Goal: Task Accomplishment & Management: Complete application form

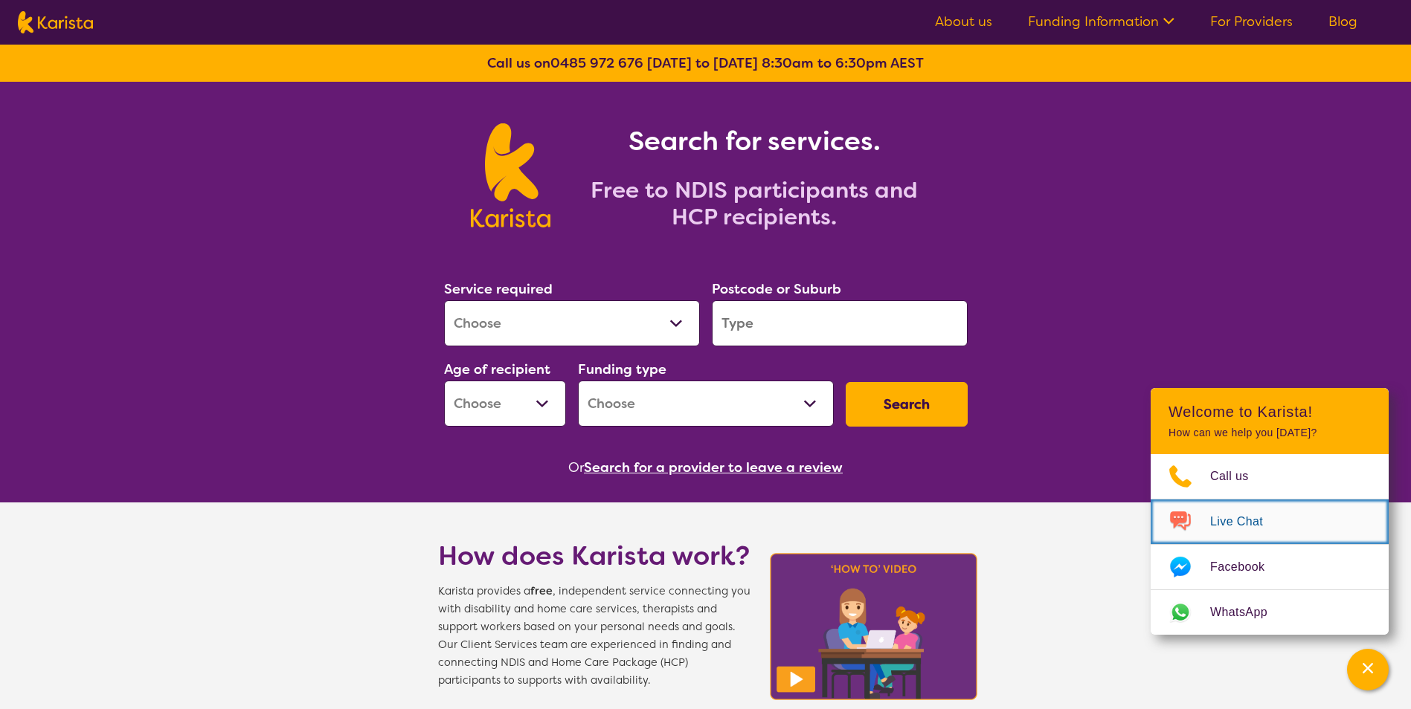
click at [1208, 520] on img "Choose channel" at bounding box center [1179, 522] width 59 height 24
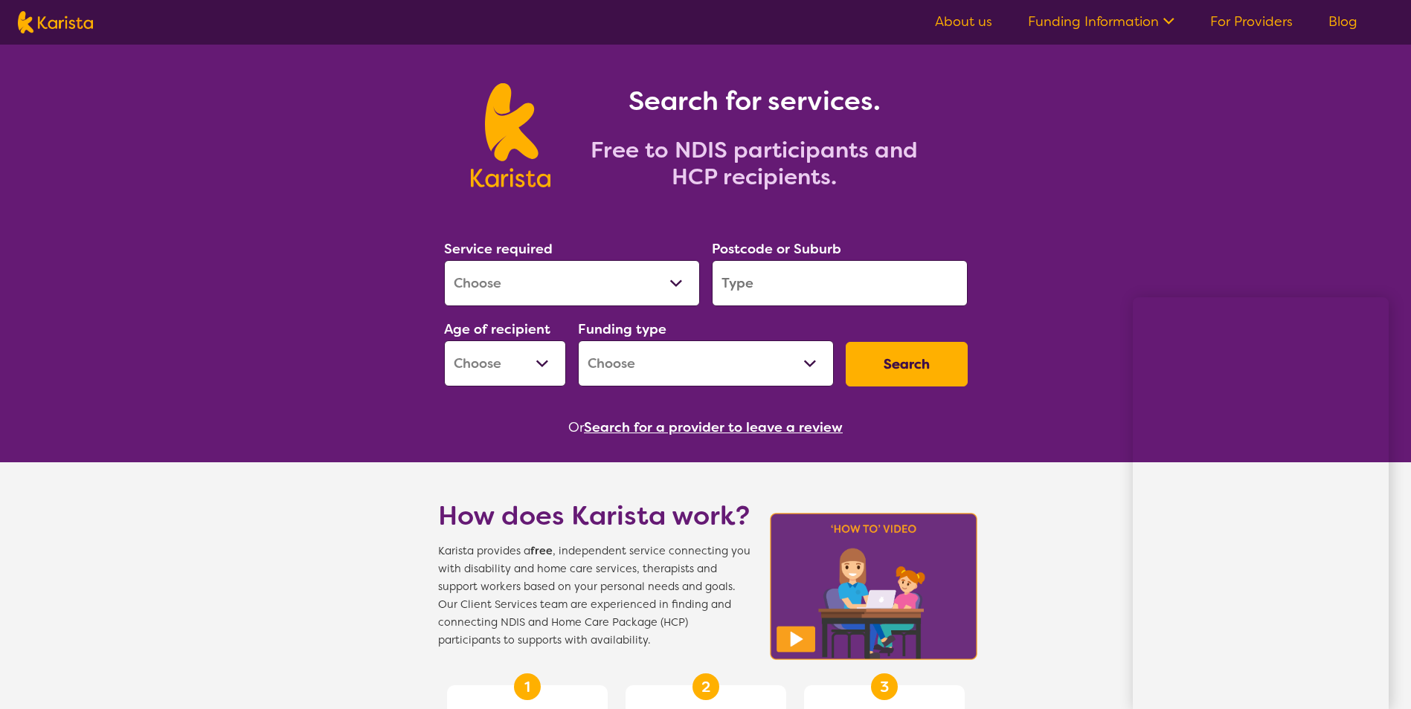
scroll to position [74, 0]
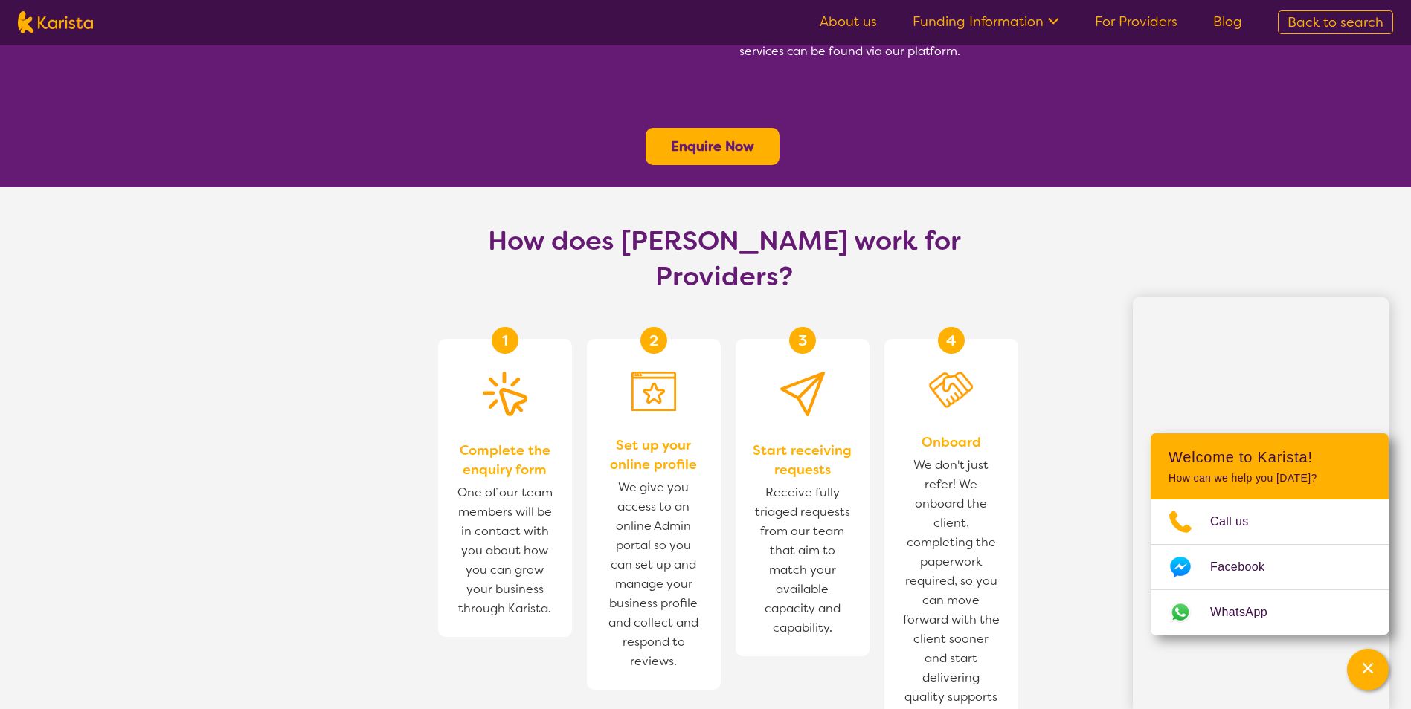
scroll to position [967, 0]
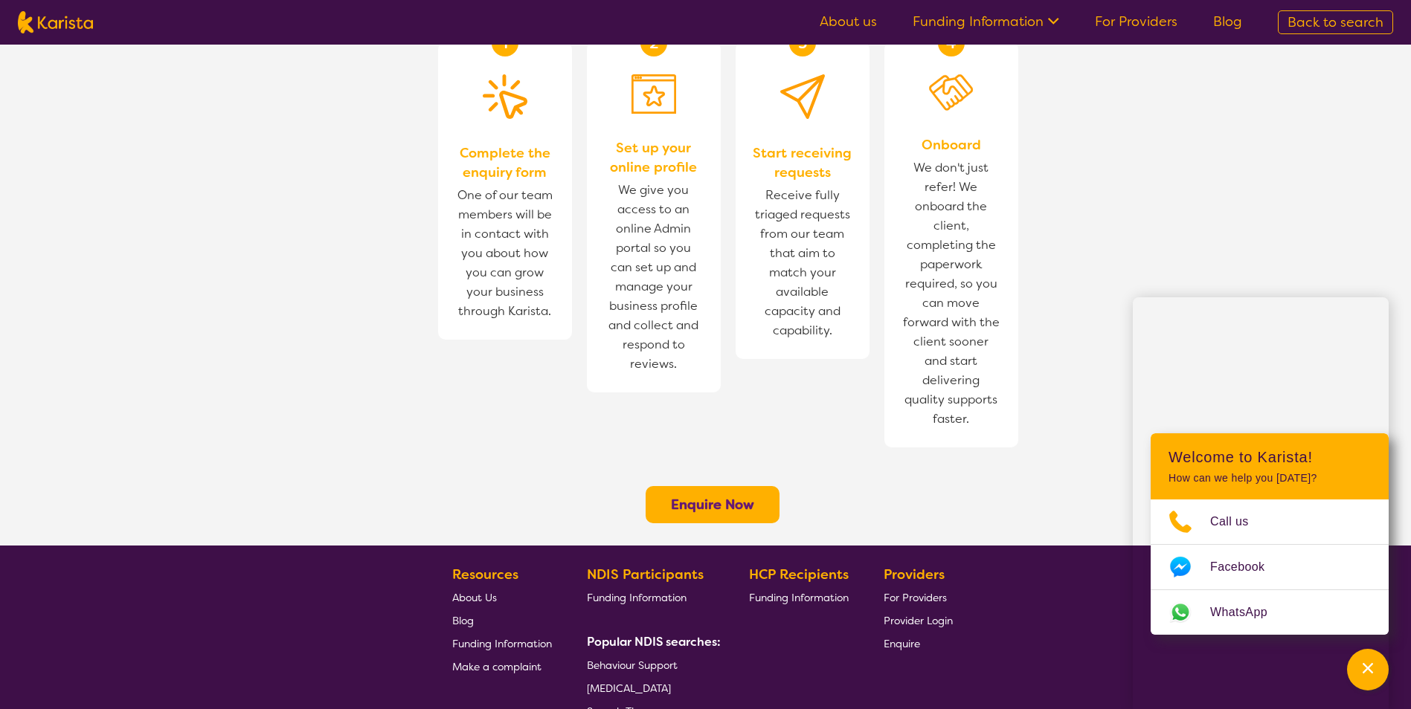
click at [732, 496] on b "Enquire Now" at bounding box center [712, 505] width 83 height 18
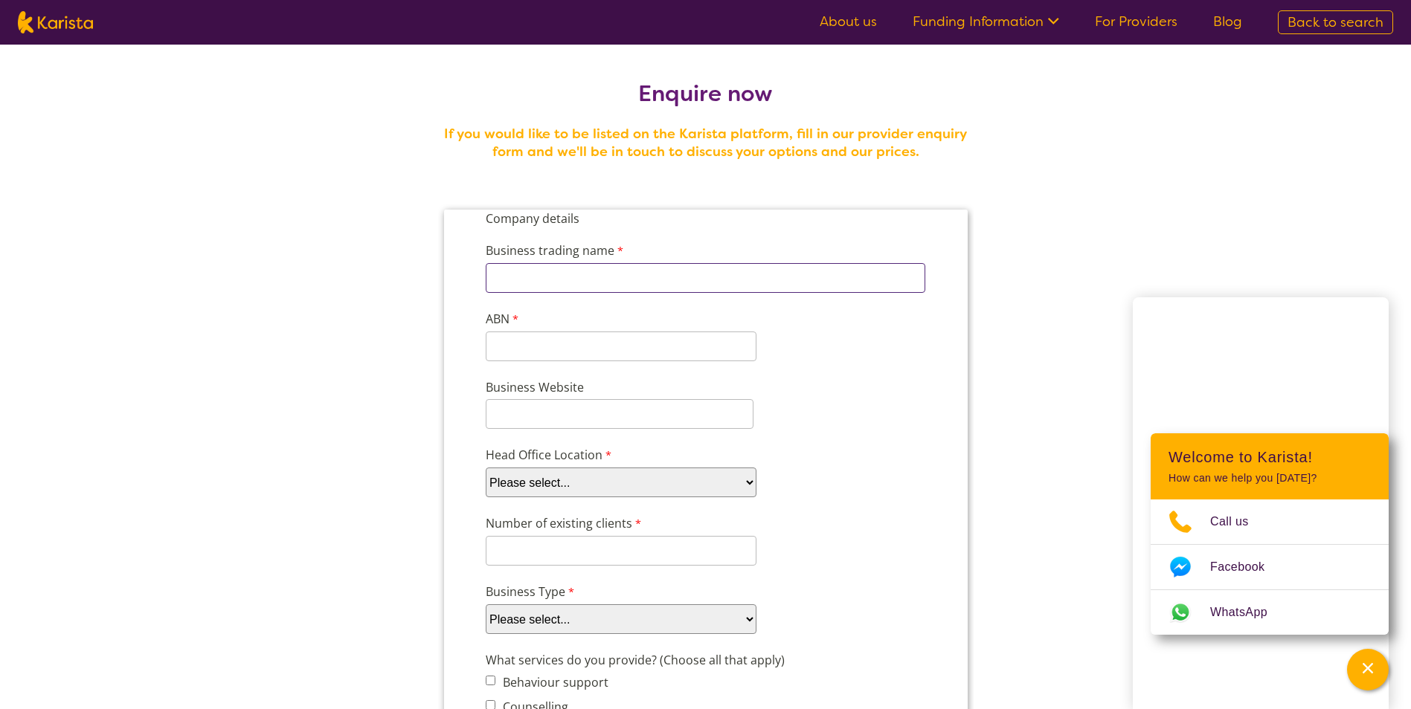
click at [682, 277] on input "Business trading name" at bounding box center [704, 278] width 439 height 30
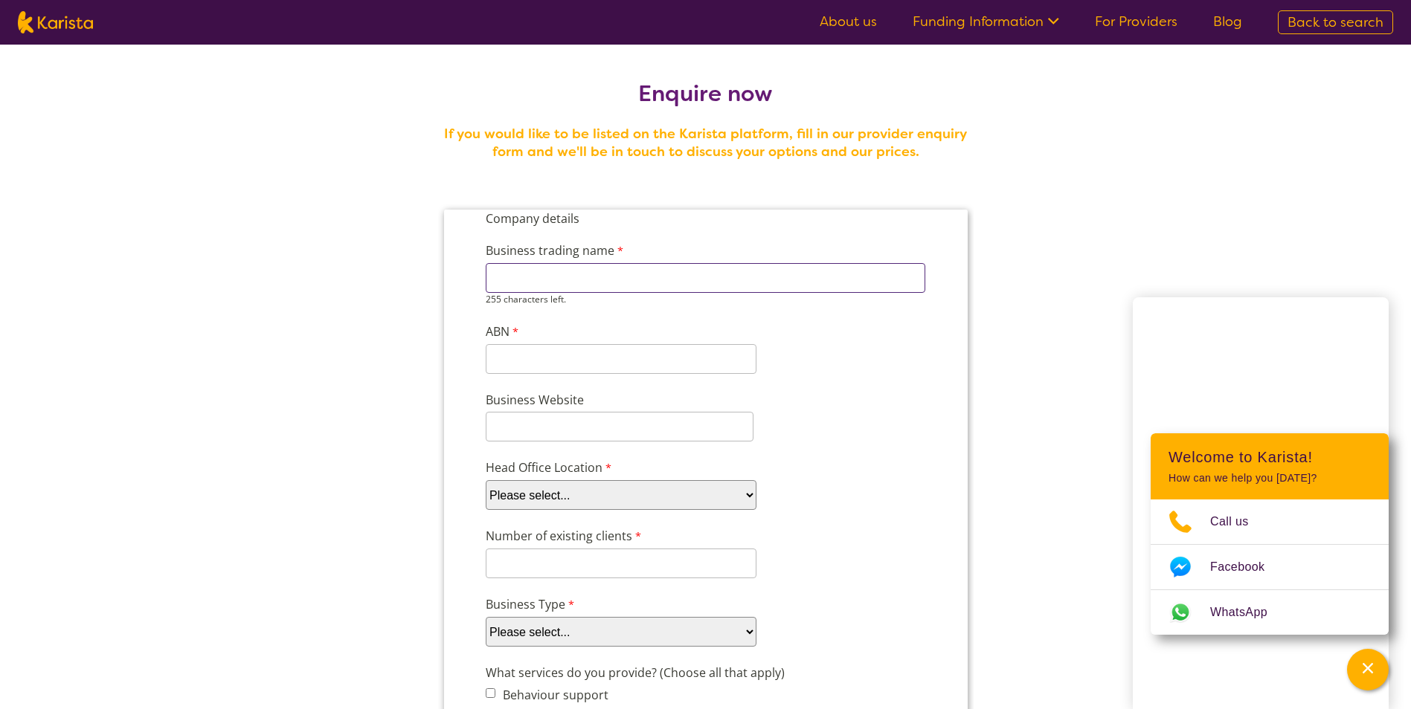
type input "M-Powered Therapies"
click at [601, 355] on input "ABN" at bounding box center [620, 359] width 271 height 30
click at [601, 355] on input "ABN" at bounding box center [620, 347] width 271 height 30
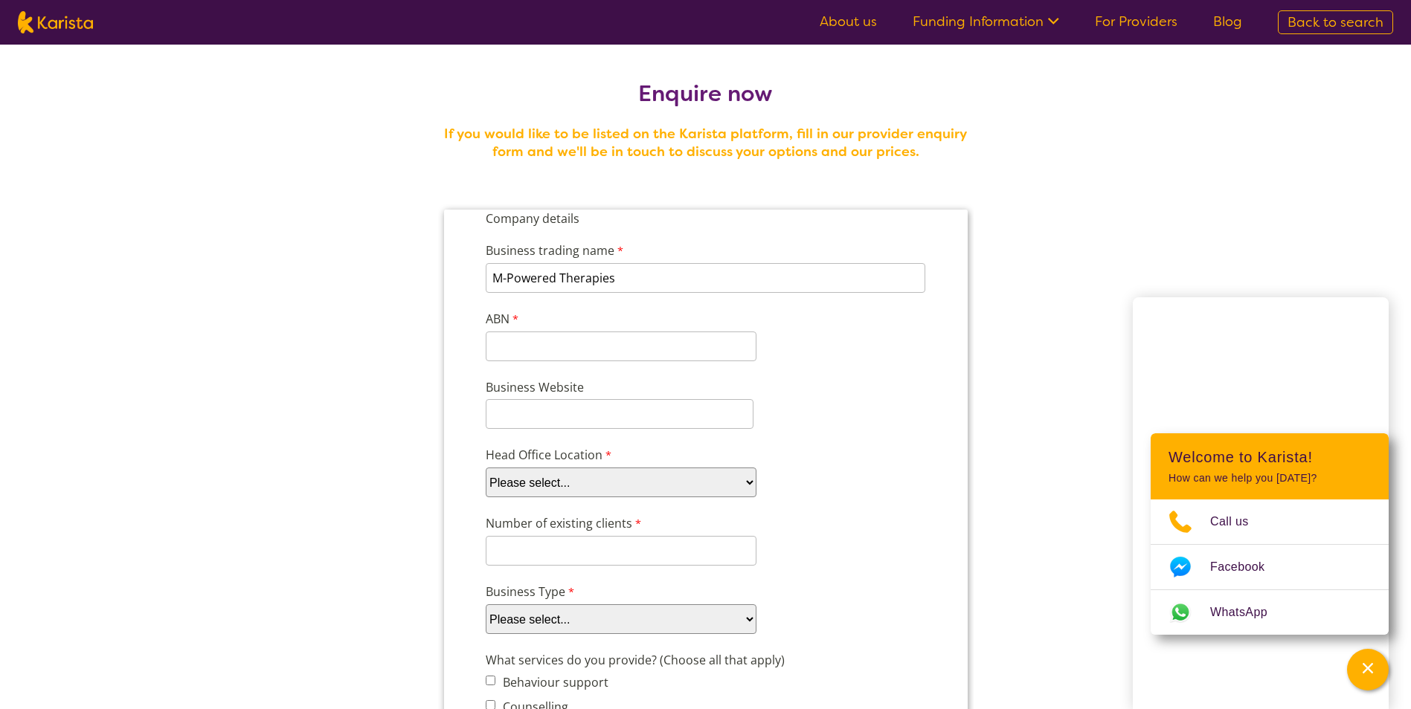
click at [627, 485] on select "Please select... ACT [GEOGRAPHIC_DATA] NT QLD SA TAS [GEOGRAPHIC_DATA] [GEOGRAP…" at bounding box center [620, 483] width 271 height 30
select select "tfa_95"
click at [485, 468] on select "Please select... ACT [GEOGRAPHIC_DATA] NT QLD SA TAS [GEOGRAPHIC_DATA] [GEOGRAP…" at bounding box center [620, 483] width 271 height 30
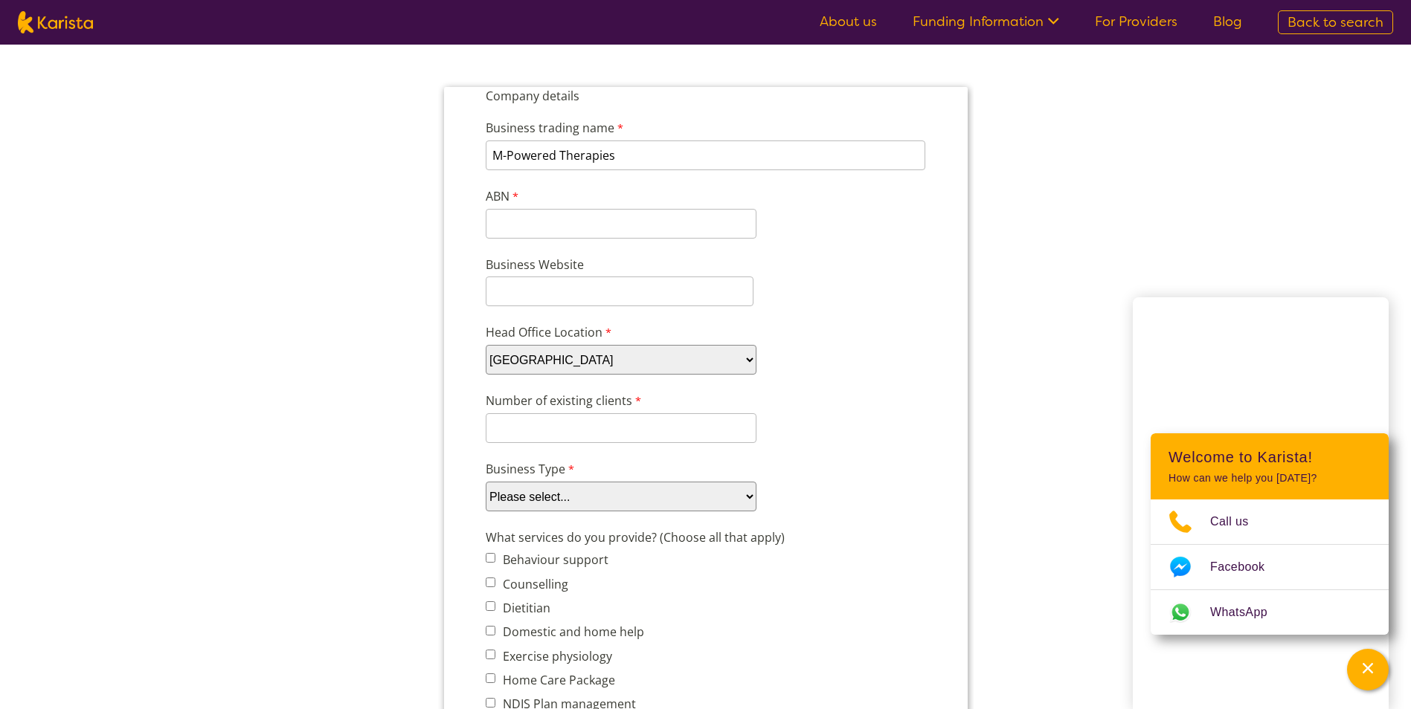
scroll to position [149, 0]
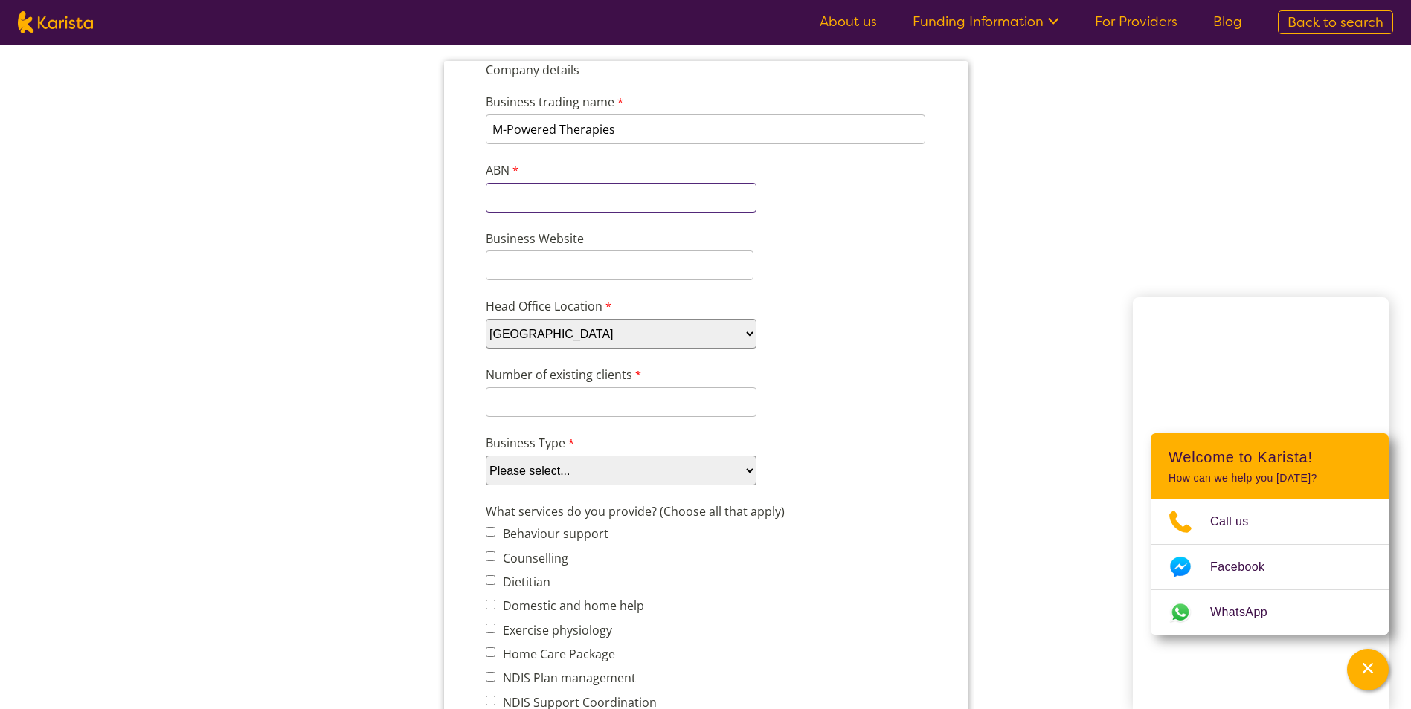
click at [544, 202] on input "ABN" at bounding box center [620, 198] width 271 height 30
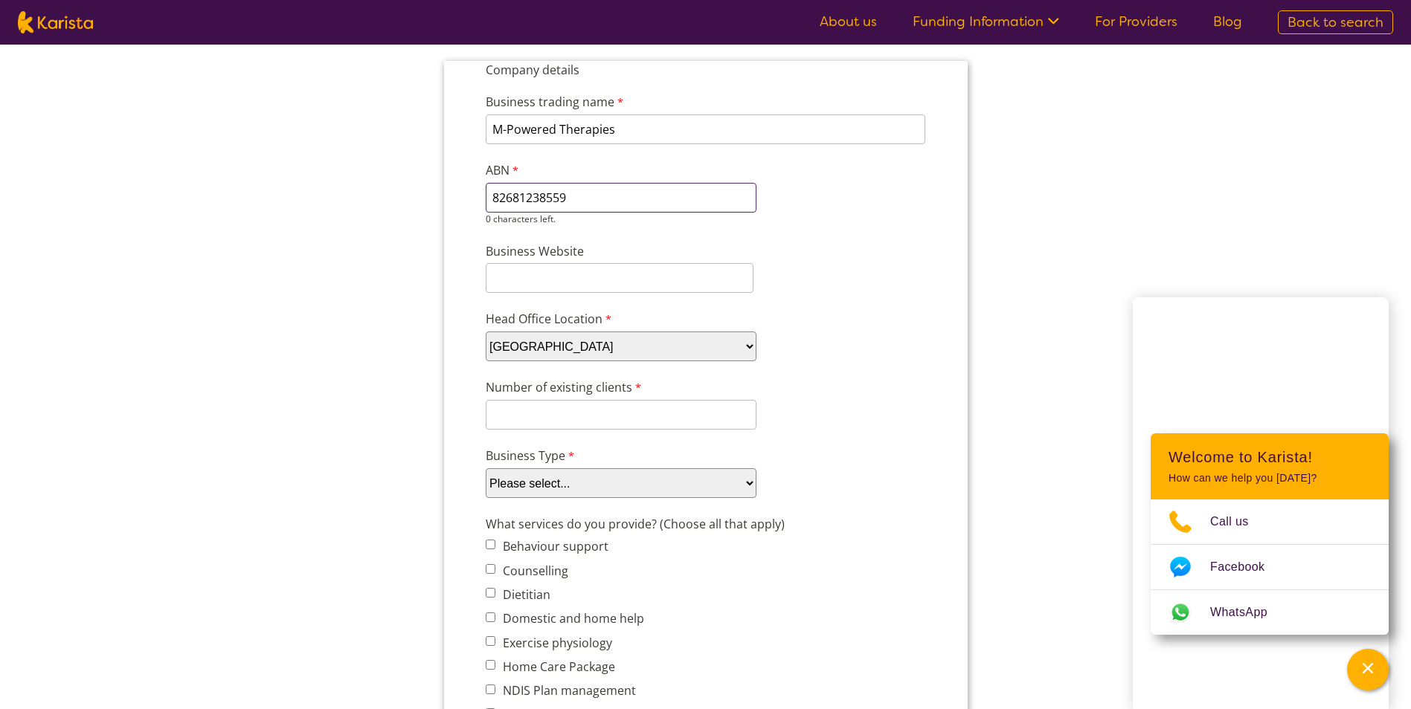
type input "82681238559"
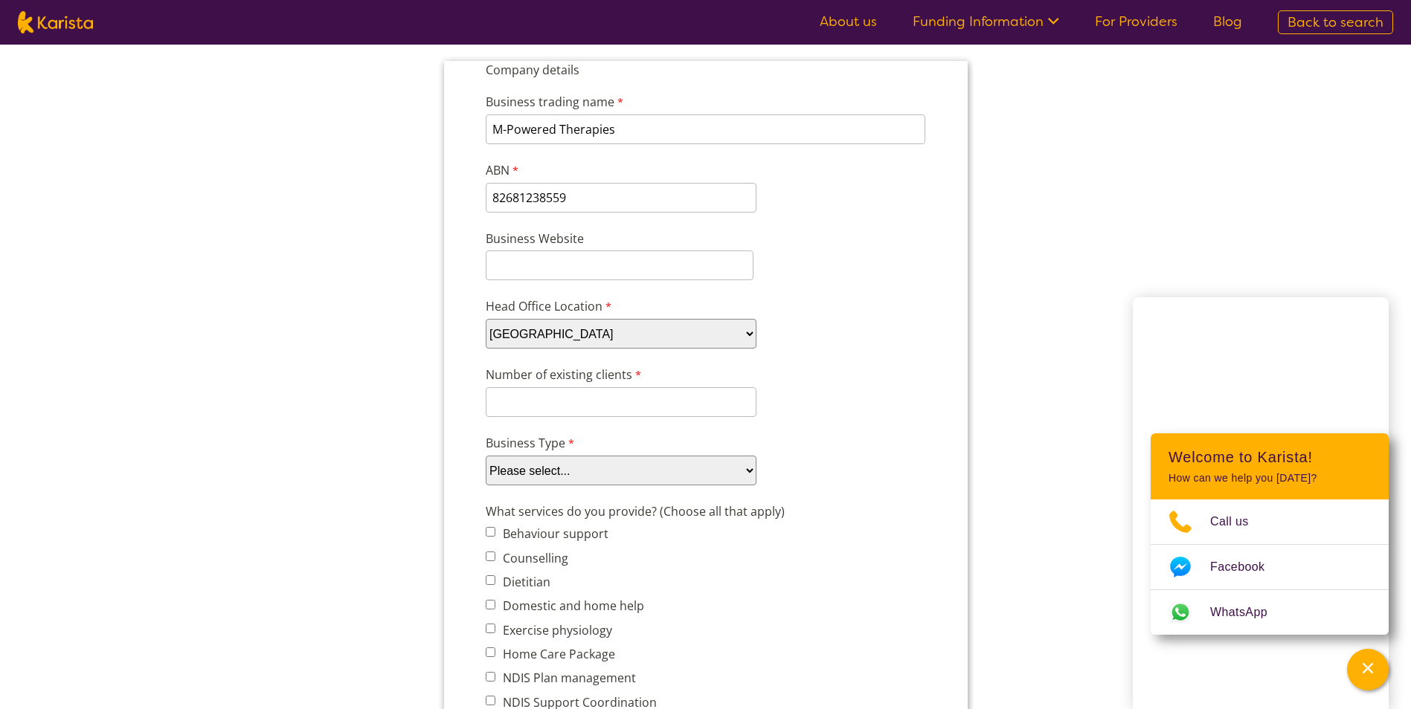
click at [556, 198] on input "82681238559" at bounding box center [620, 198] width 271 height 30
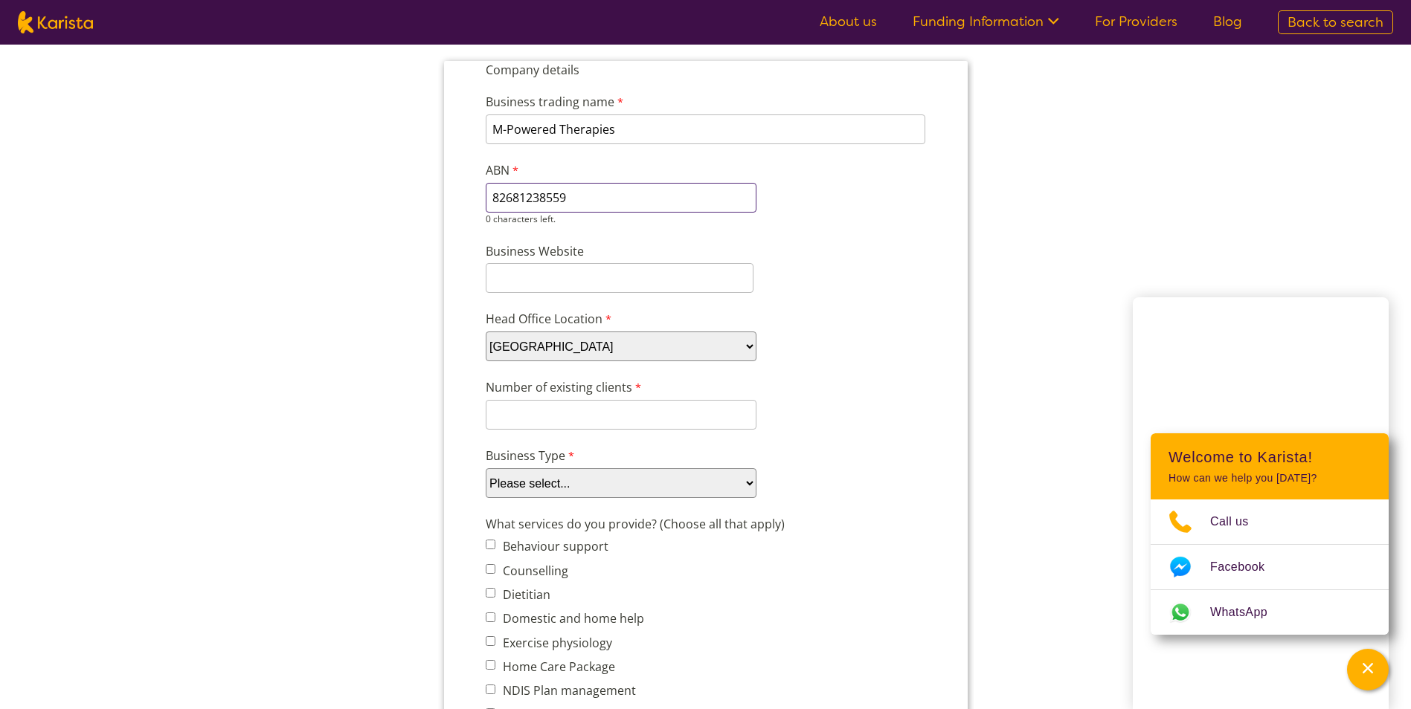
click at [556, 198] on input "82681238559" at bounding box center [620, 198] width 271 height 30
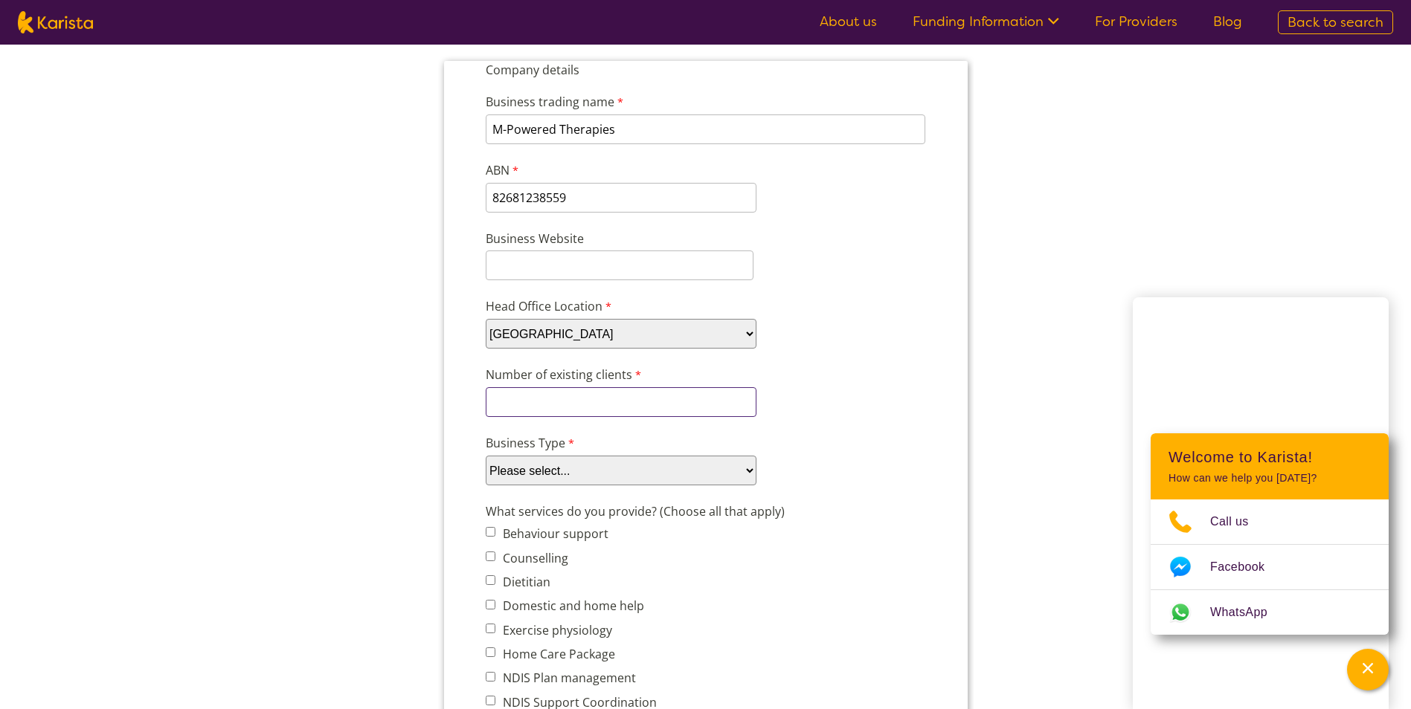
click at [529, 399] on div "Number of existing clients 8 characters left." at bounding box center [705, 391] width 452 height 57
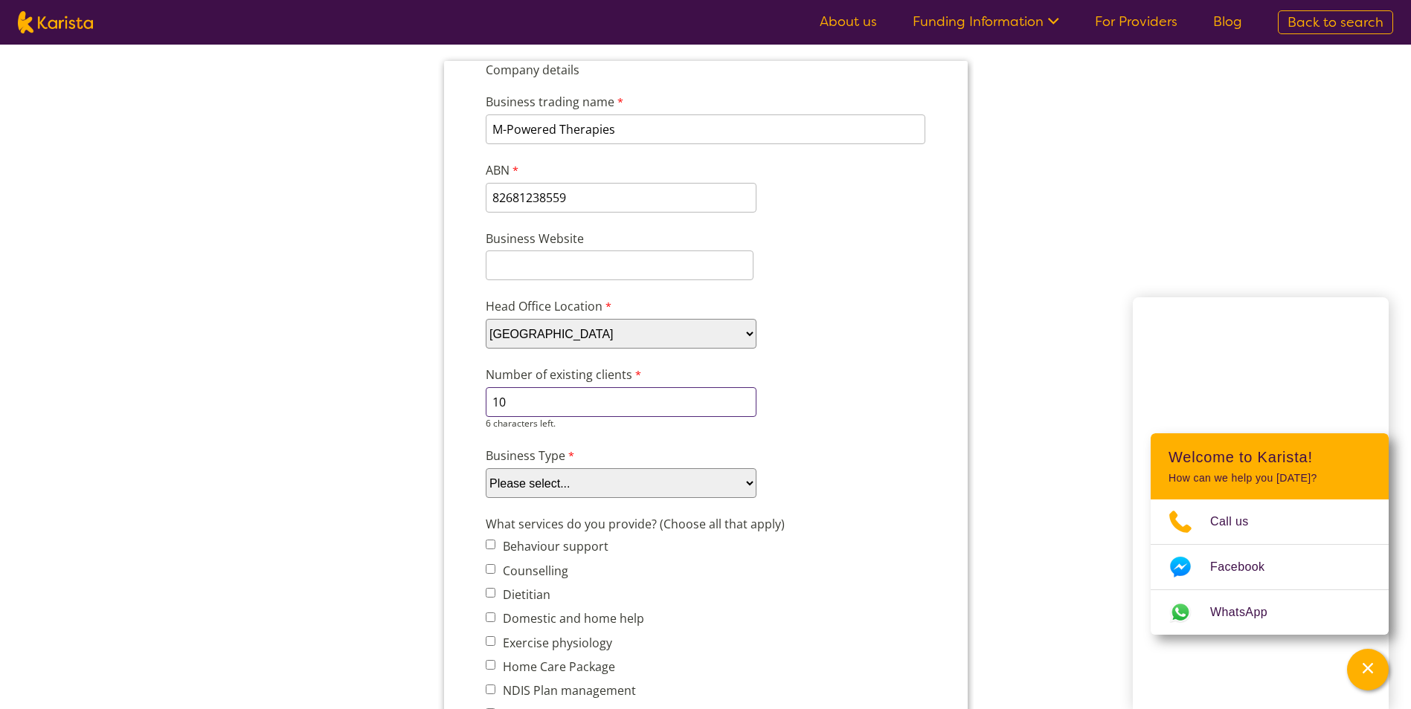
type input "10"
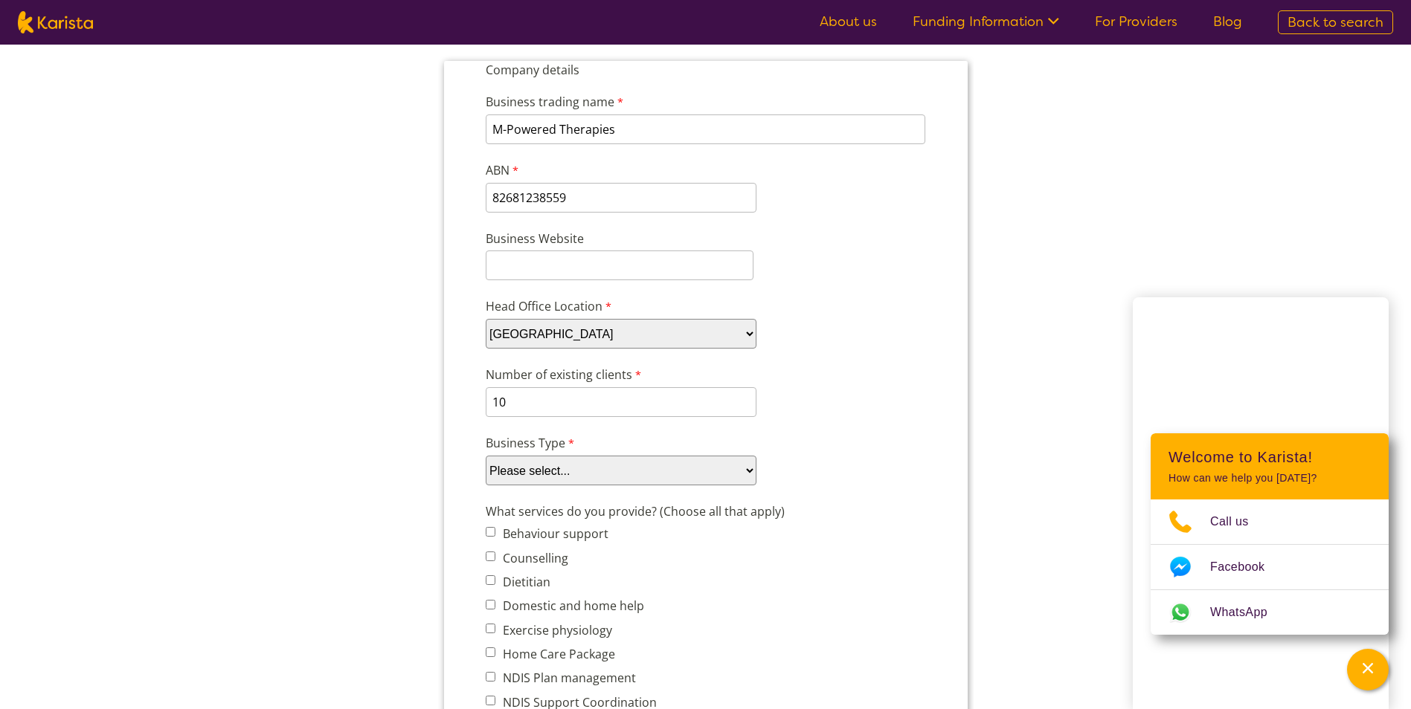
click at [487, 540] on span "Behaviour support" at bounding box center [587, 533] width 204 height 21
click at [489, 524] on span "Behaviour support" at bounding box center [587, 533] width 204 height 21
click at [488, 531] on input "Behaviour support" at bounding box center [490, 532] width 10 height 10
checkbox input "true"
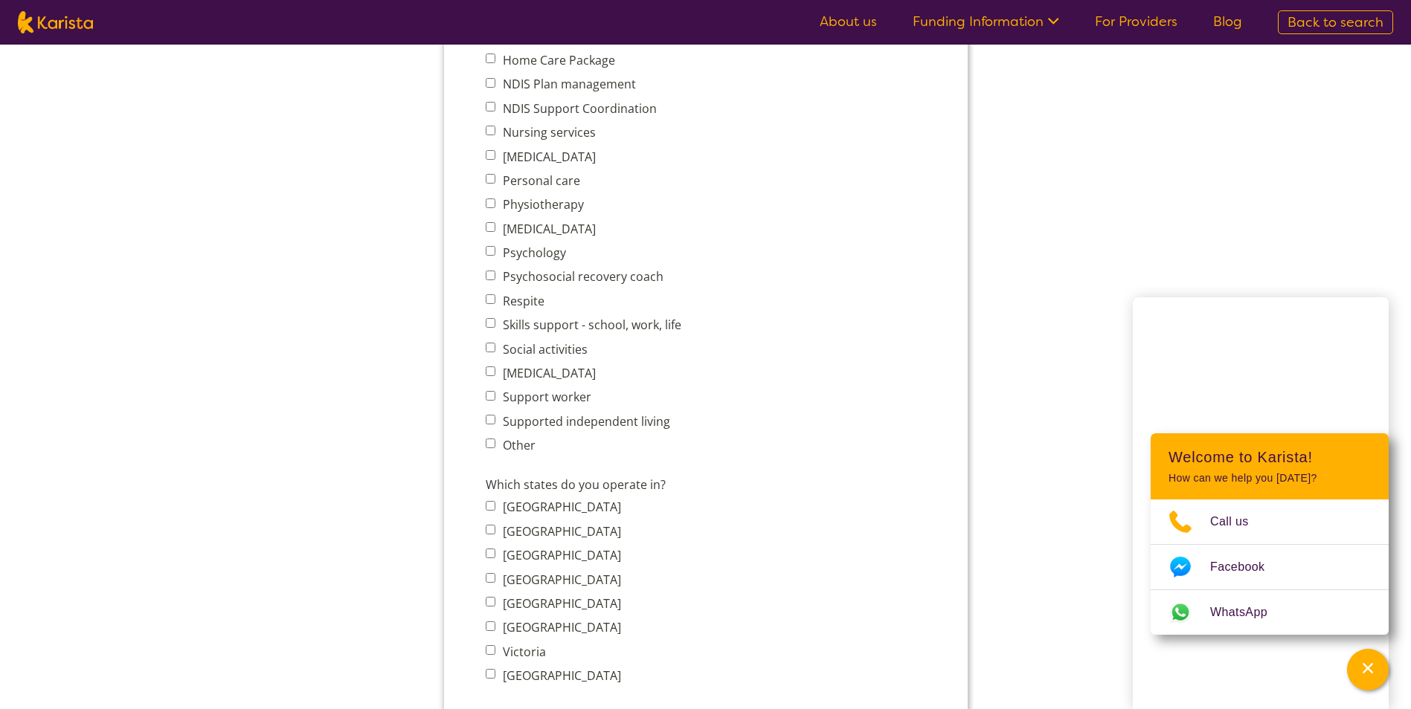
scroll to position [744, 0]
click at [493, 529] on input "[GEOGRAPHIC_DATA]" at bounding box center [490, 529] width 10 height 10
checkbox input "true"
click at [488, 648] on input "Victoria" at bounding box center [490, 650] width 10 height 10
checkbox input "true"
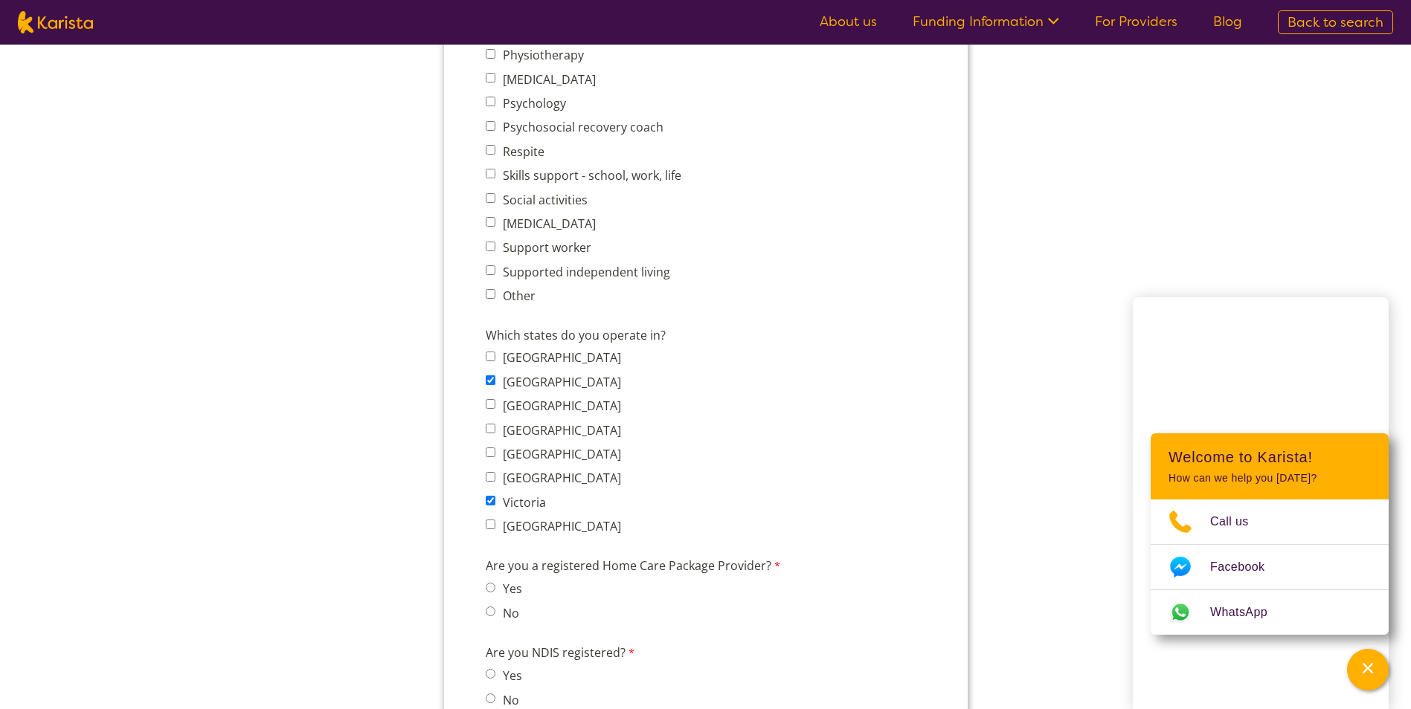
scroll to position [967, 0]
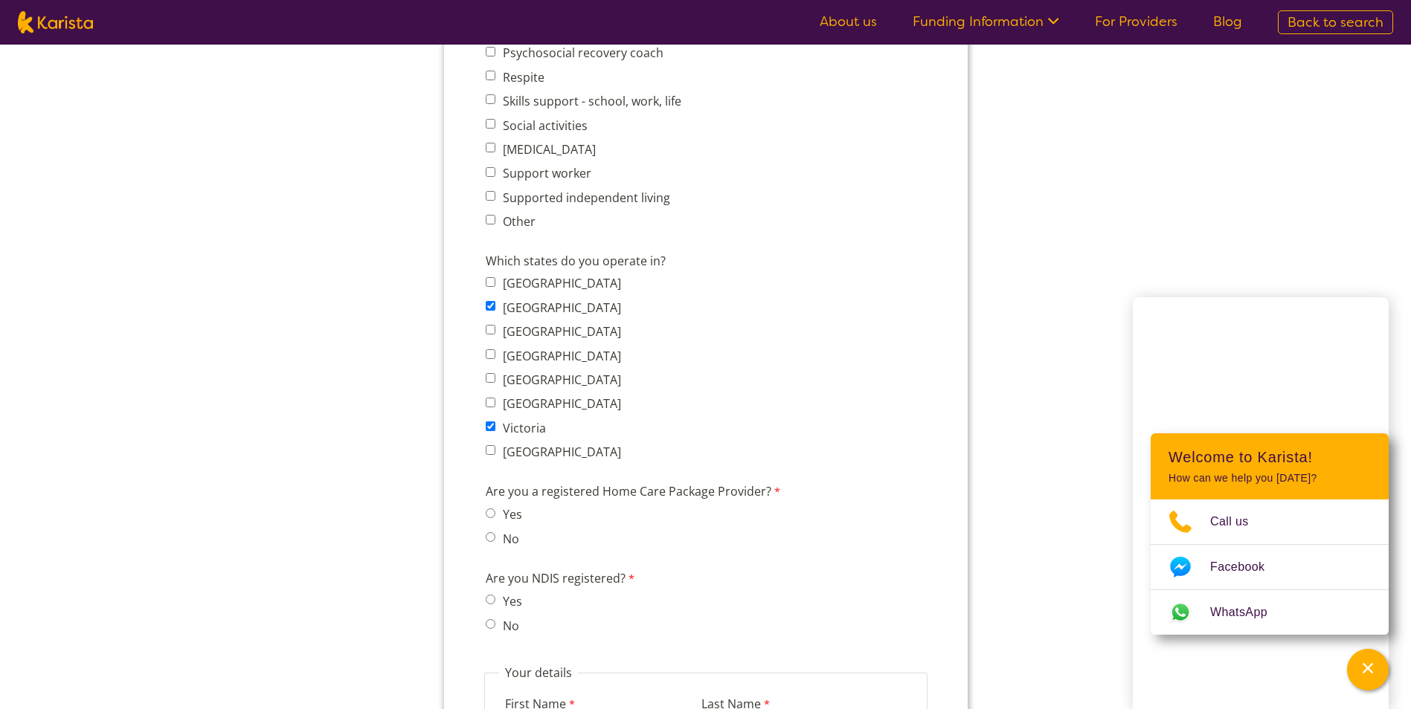
click at [489, 535] on input "No" at bounding box center [490, 537] width 10 height 10
radio input "true"
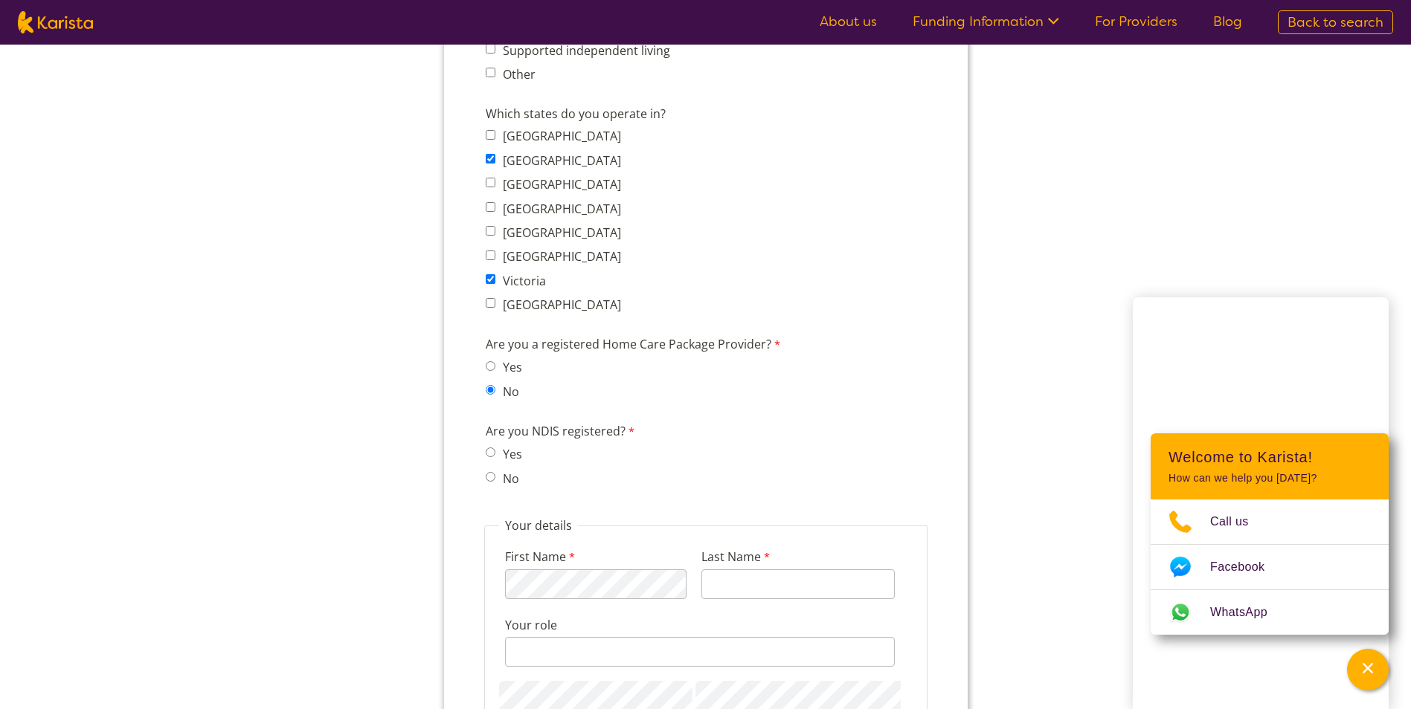
scroll to position [1115, 0]
click at [506, 454] on label "Yes" at bounding box center [509, 453] width 24 height 16
click at [494, 454] on input "Yes" at bounding box center [490, 451] width 10 height 10
radio input "true"
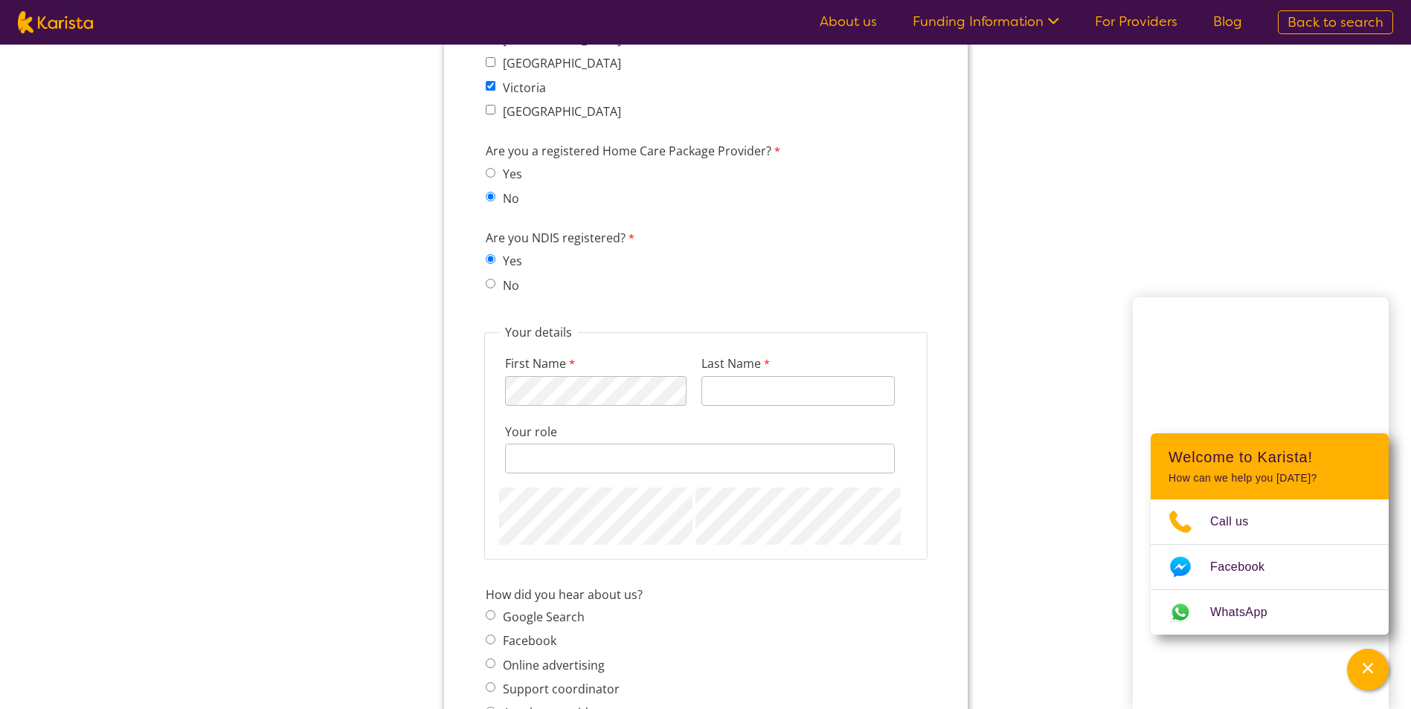
scroll to position [1338, 0]
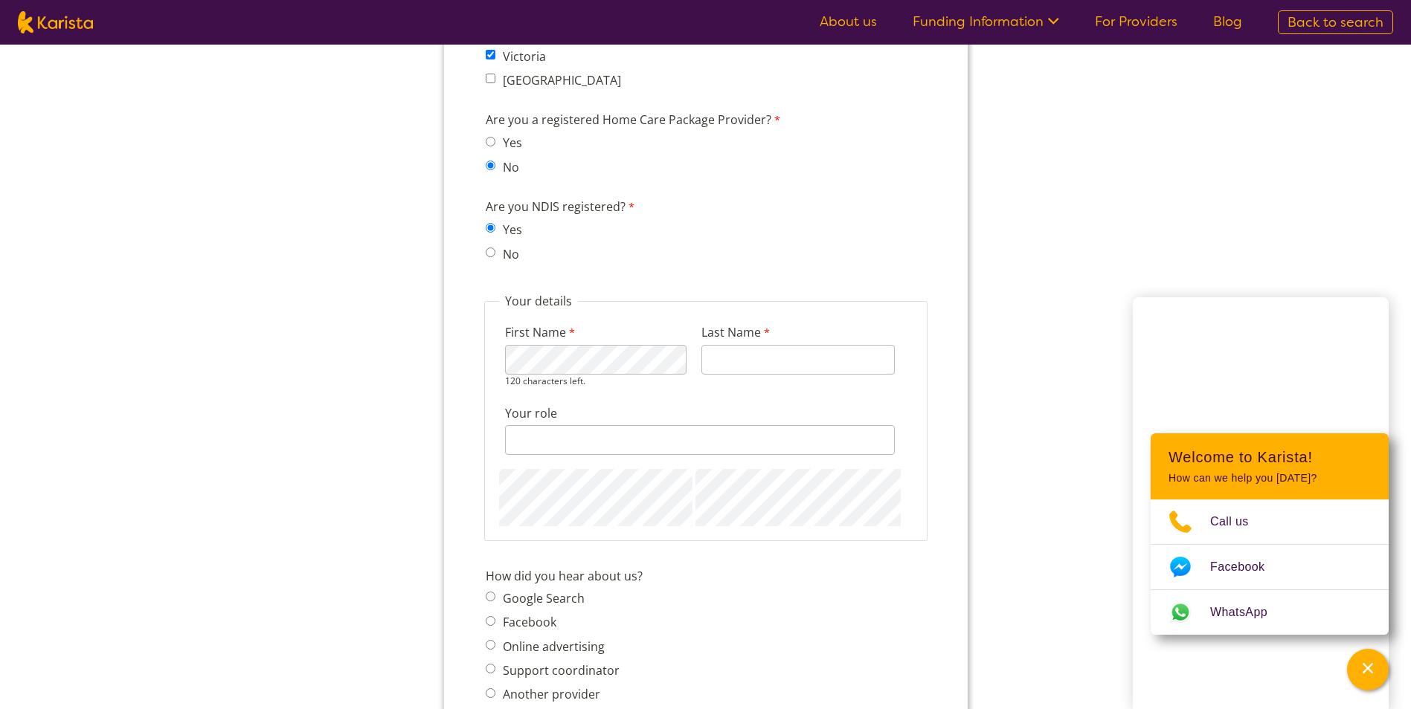
type input "[PERSON_NAME]"
click at [511, 439] on input "Your role" at bounding box center [699, 440] width 390 height 30
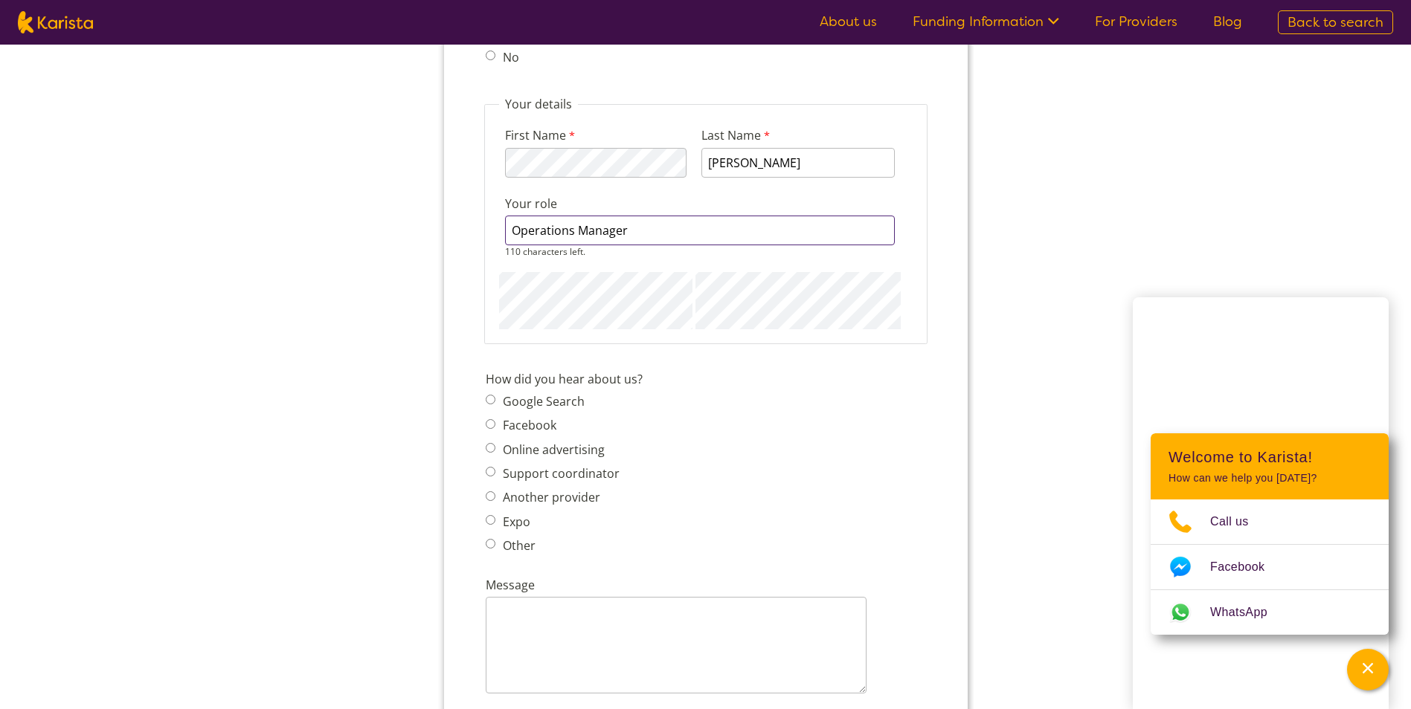
scroll to position [1561, 0]
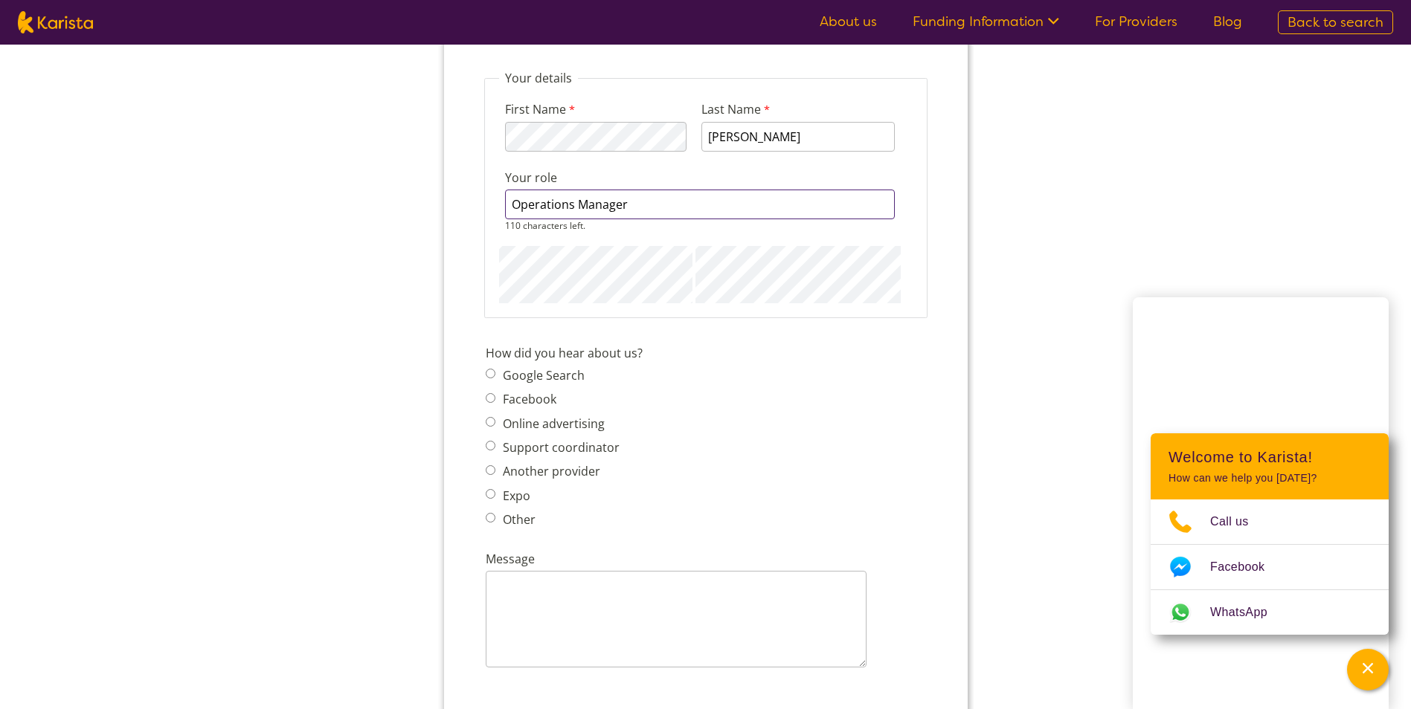
type input "Operations Manager"
click at [495, 375] on span "Google Search Facebook Online advertising Support coordinator Another provider …" at bounding box center [556, 448] width 143 height 166
click at [490, 366] on input "Google Search" at bounding box center [490, 361] width 10 height 10
radio input "true"
click at [627, 582] on textarea "Message" at bounding box center [675, 606] width 381 height 97
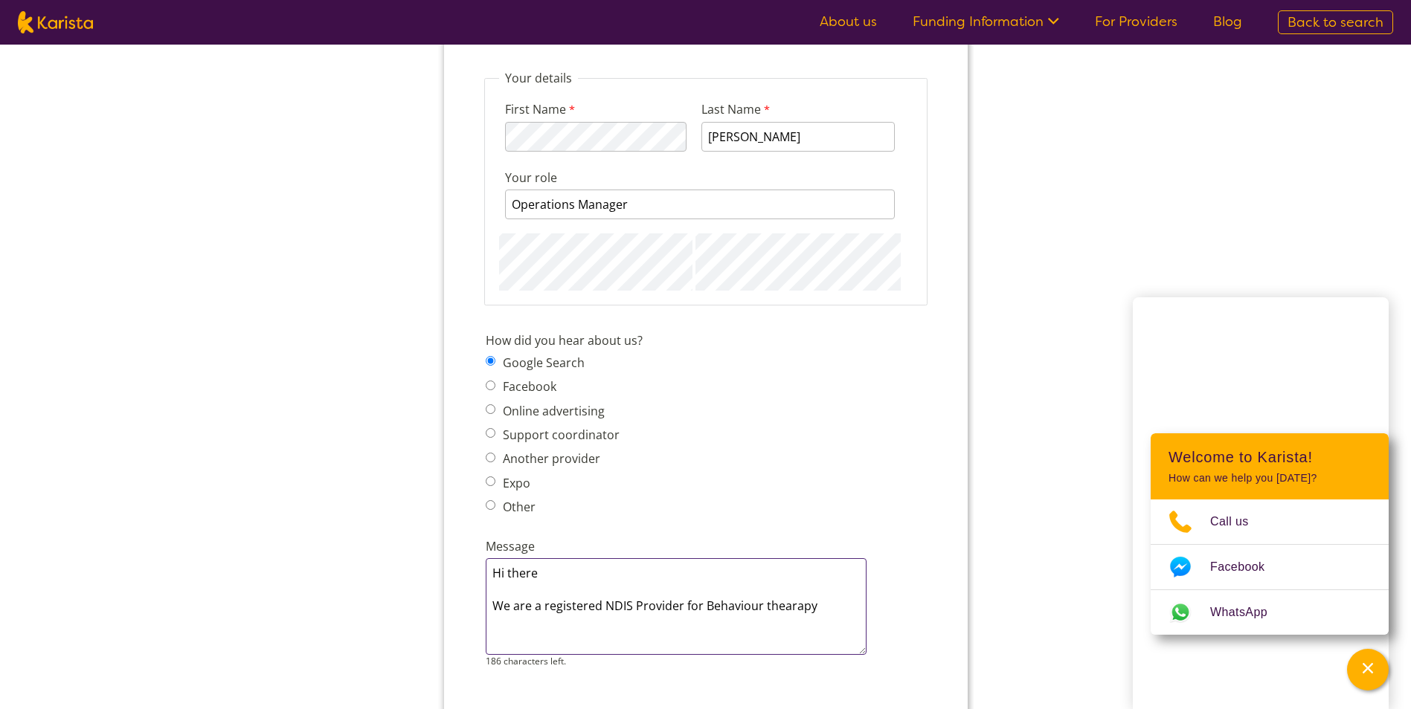
drag, startPoint x: 738, startPoint y: 603, endPoint x: 799, endPoint y: 607, distance: 61.1
click at [678, 627] on textarea "Hi there We are a registered NDIS Provider for [MEDICAL_DATA] and are looking f…" at bounding box center [675, 606] width 381 height 97
click at [853, 604] on textarea "Hi there We are a registered NDIS Provider for [MEDICAL_DATA] and are looking f…" at bounding box center [675, 606] width 381 height 97
click at [837, 619] on textarea "Hi there We are a registered NDIS Provider for [MEDICAL_DATA] and are looking f…" at bounding box center [675, 606] width 381 height 97
click at [834, 623] on textarea "Hi there We are a registered NDIS Provider for [MEDICAL_DATA] and are looking f…" at bounding box center [675, 606] width 381 height 97
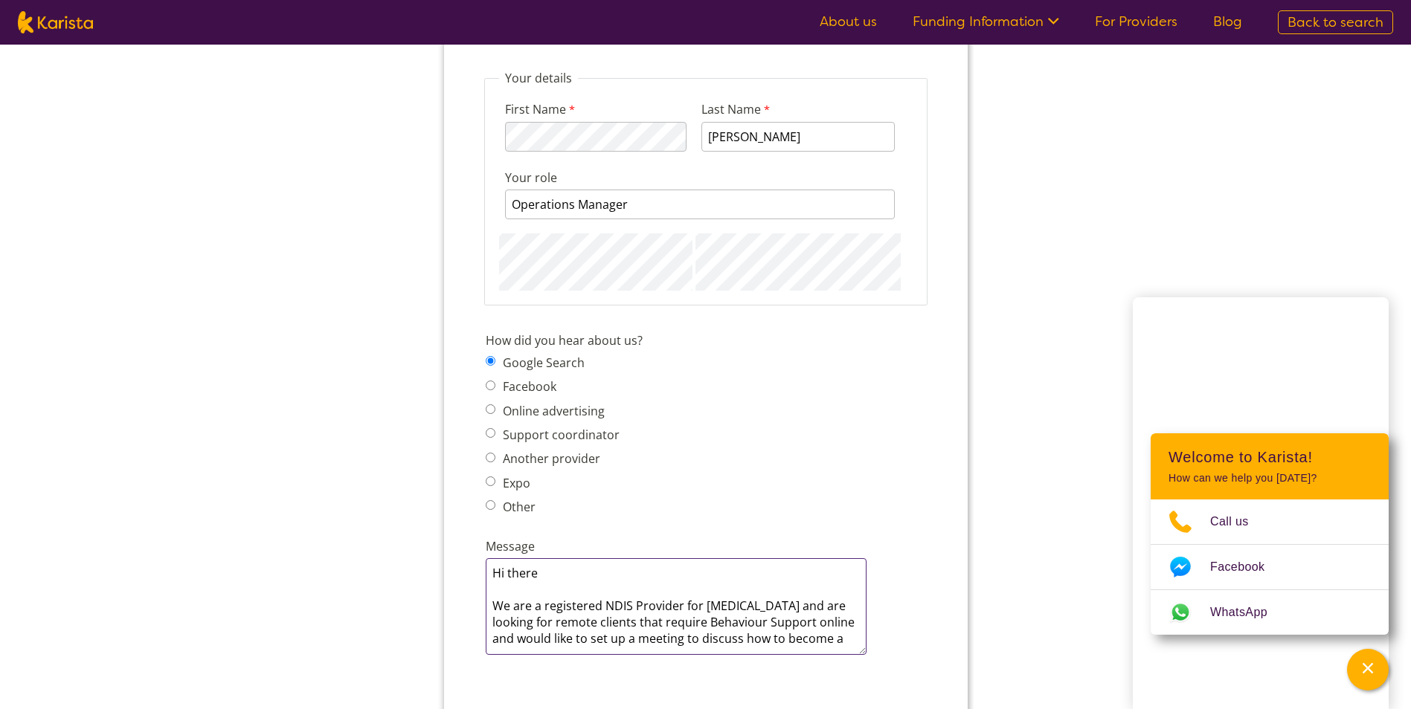
click at [845, 638] on textarea "Hi there We are a registered NDIS Provider for [MEDICAL_DATA] and are looking f…" at bounding box center [675, 606] width 381 height 97
paste textarea "subscribed provider"
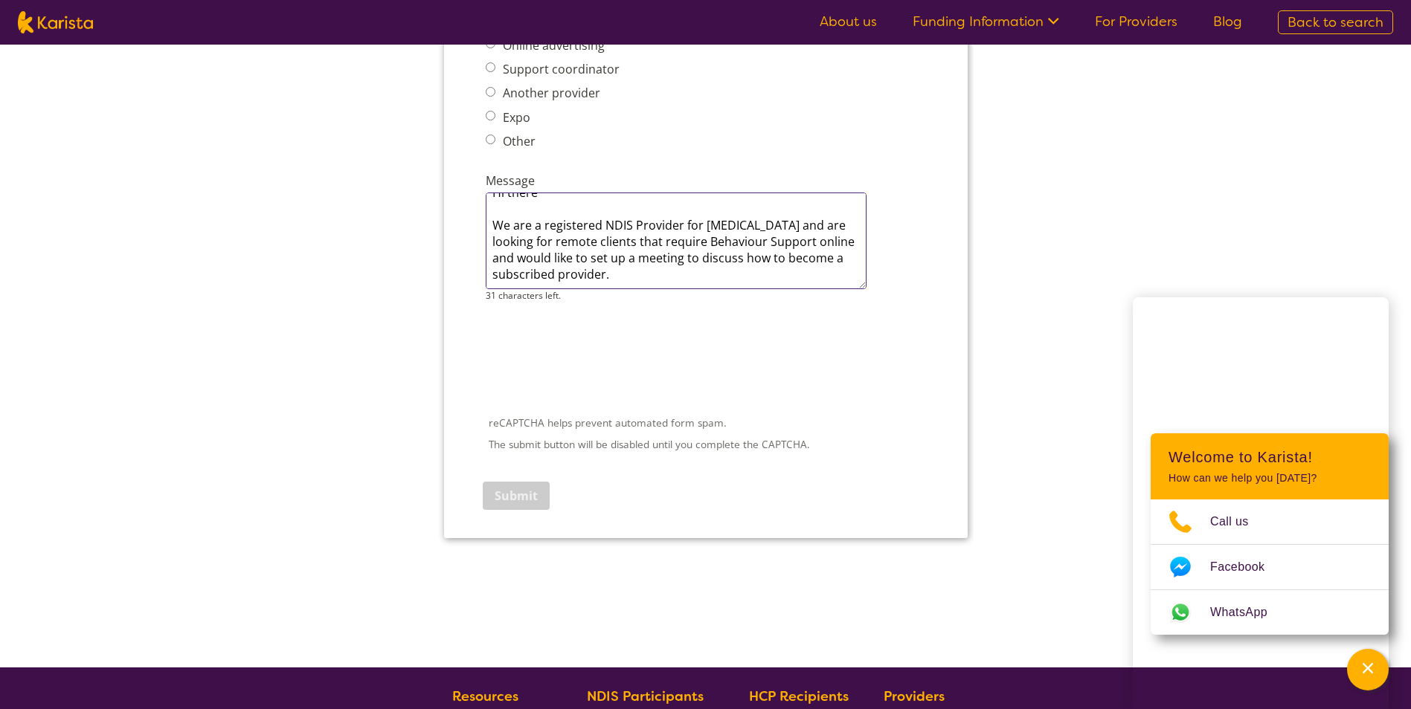
scroll to position [1933, 0]
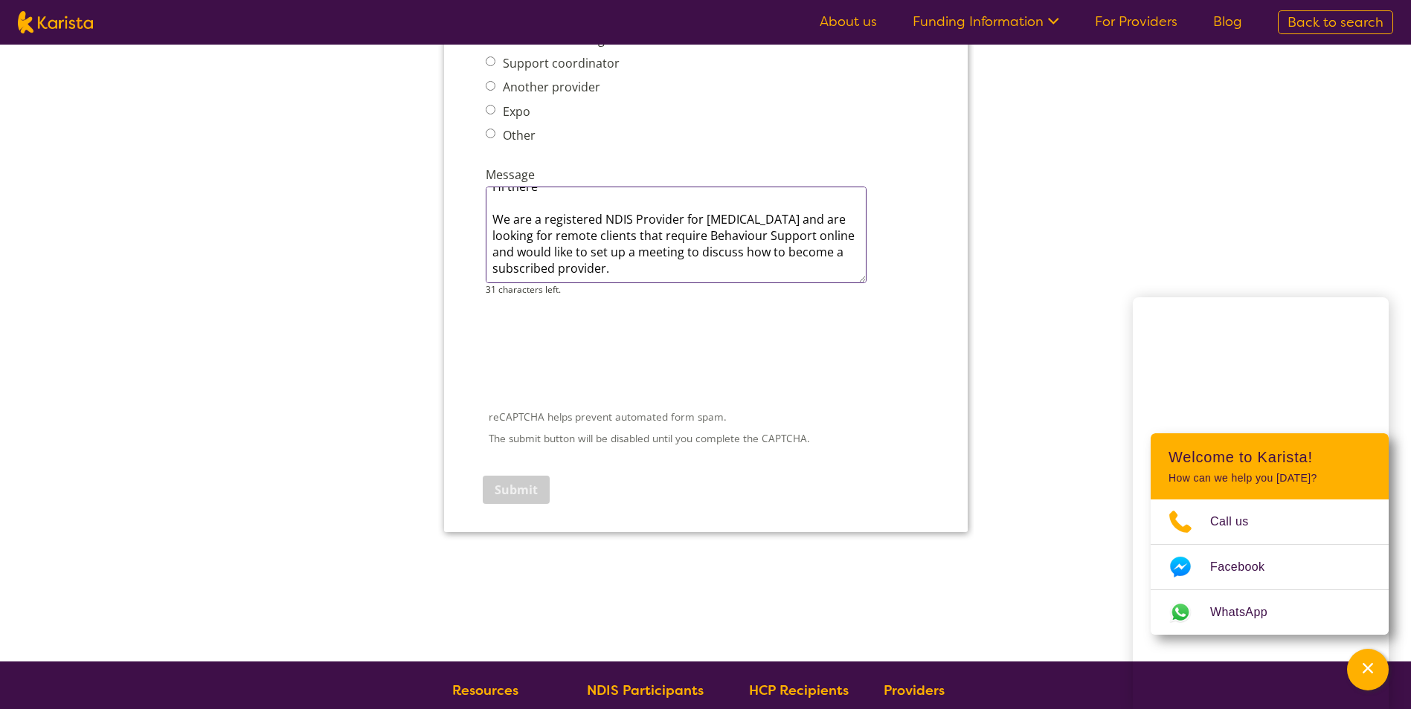
type textarea "Hi there We are a registered NDIS Provider for [MEDICAL_DATA] and are looking f…"
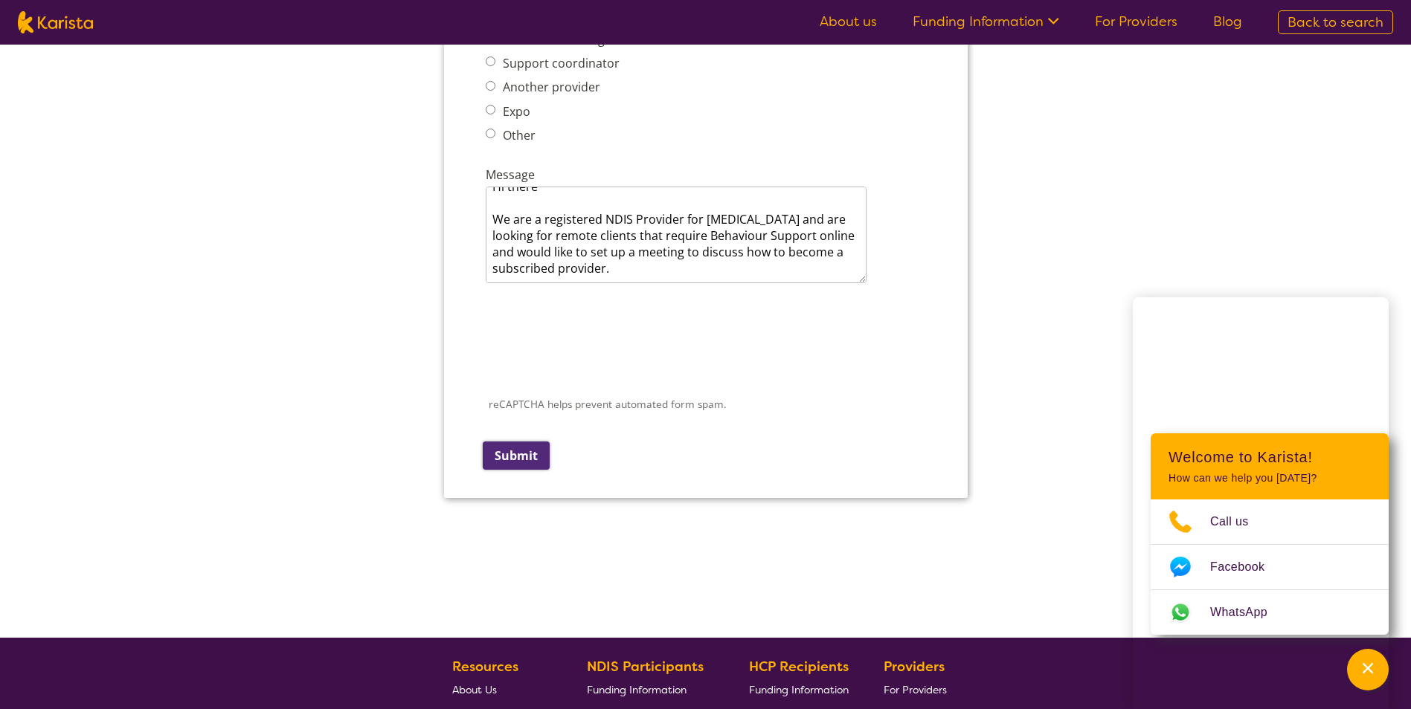
click at [515, 470] on input "Submit" at bounding box center [515, 456] width 67 height 28
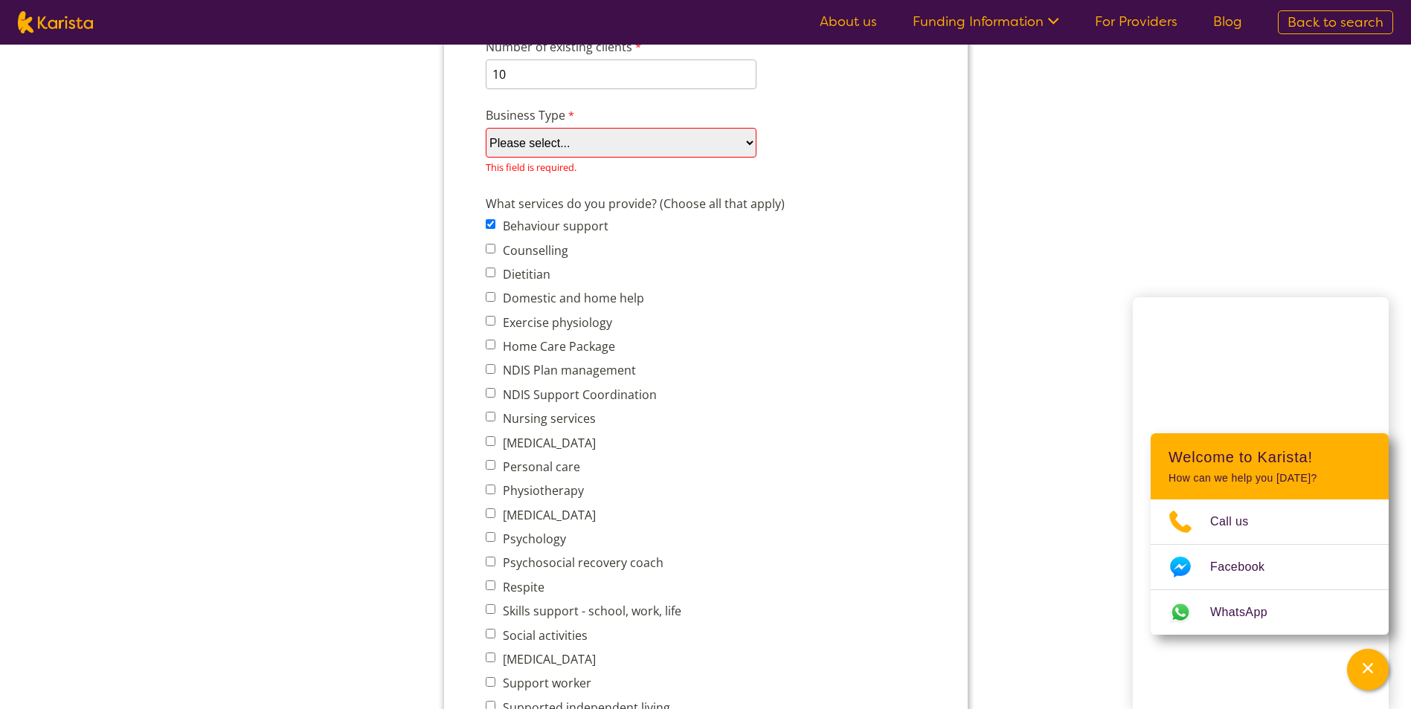
scroll to position [360, 0]
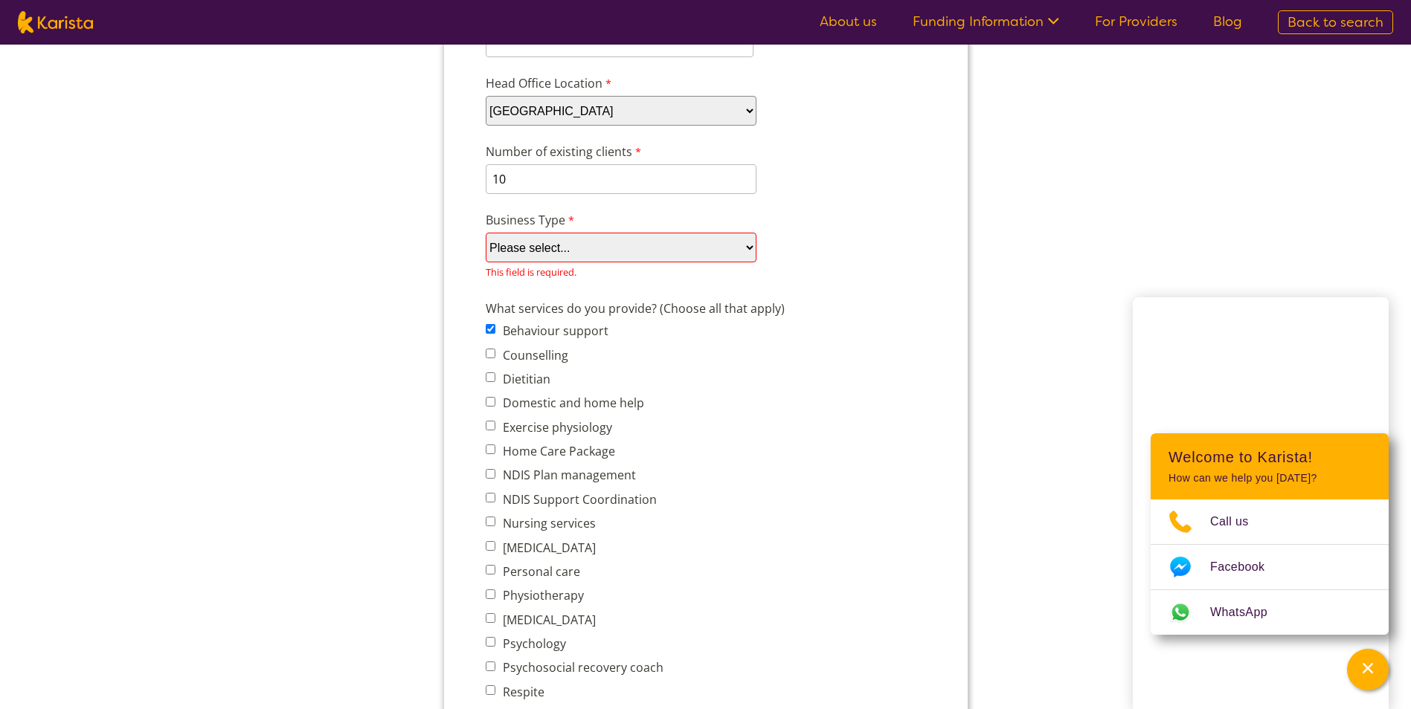
click at [631, 251] on select "Please select... Company Individual/Sole Trader Other (please specify)" at bounding box center [620, 248] width 271 height 30
select select "tfa_87"
click at [485, 262] on select "Please select... Company Individual/Sole Trader Other (please specify)" at bounding box center [620, 248] width 271 height 30
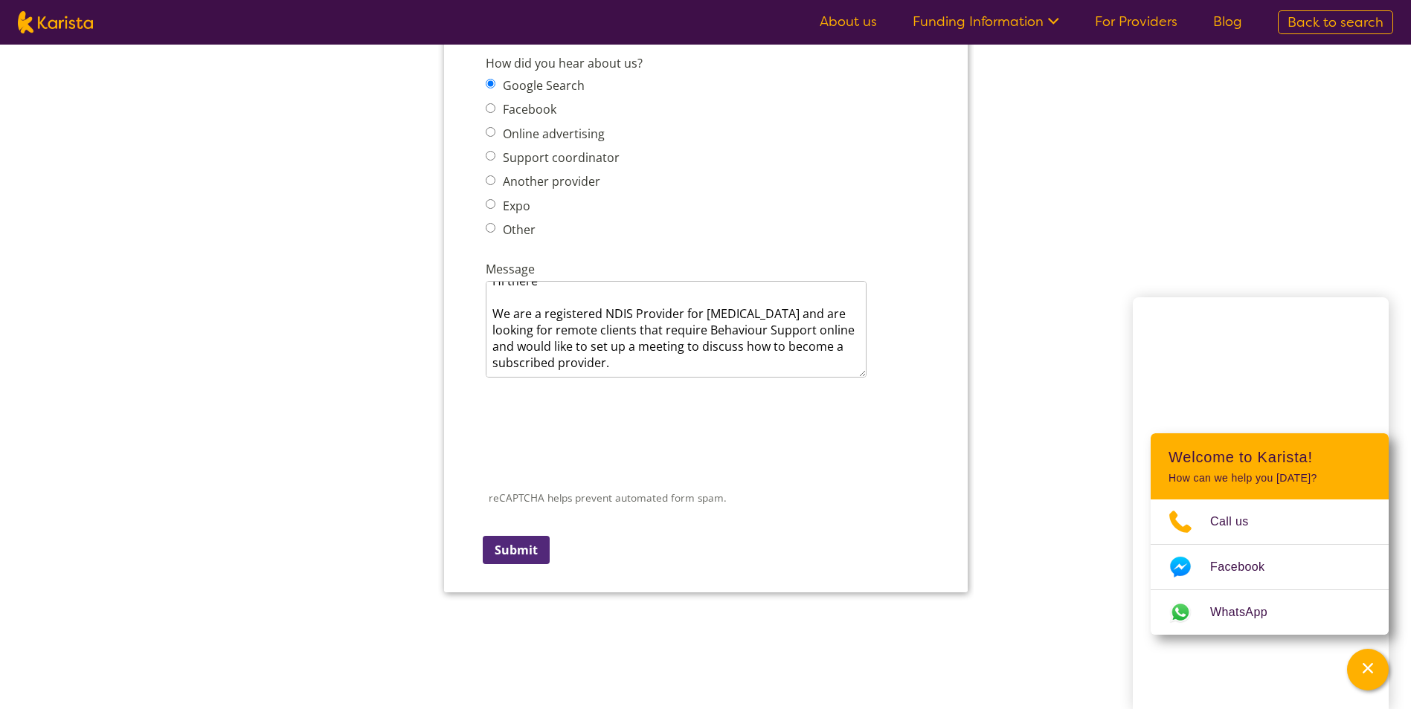
scroll to position [2144, 0]
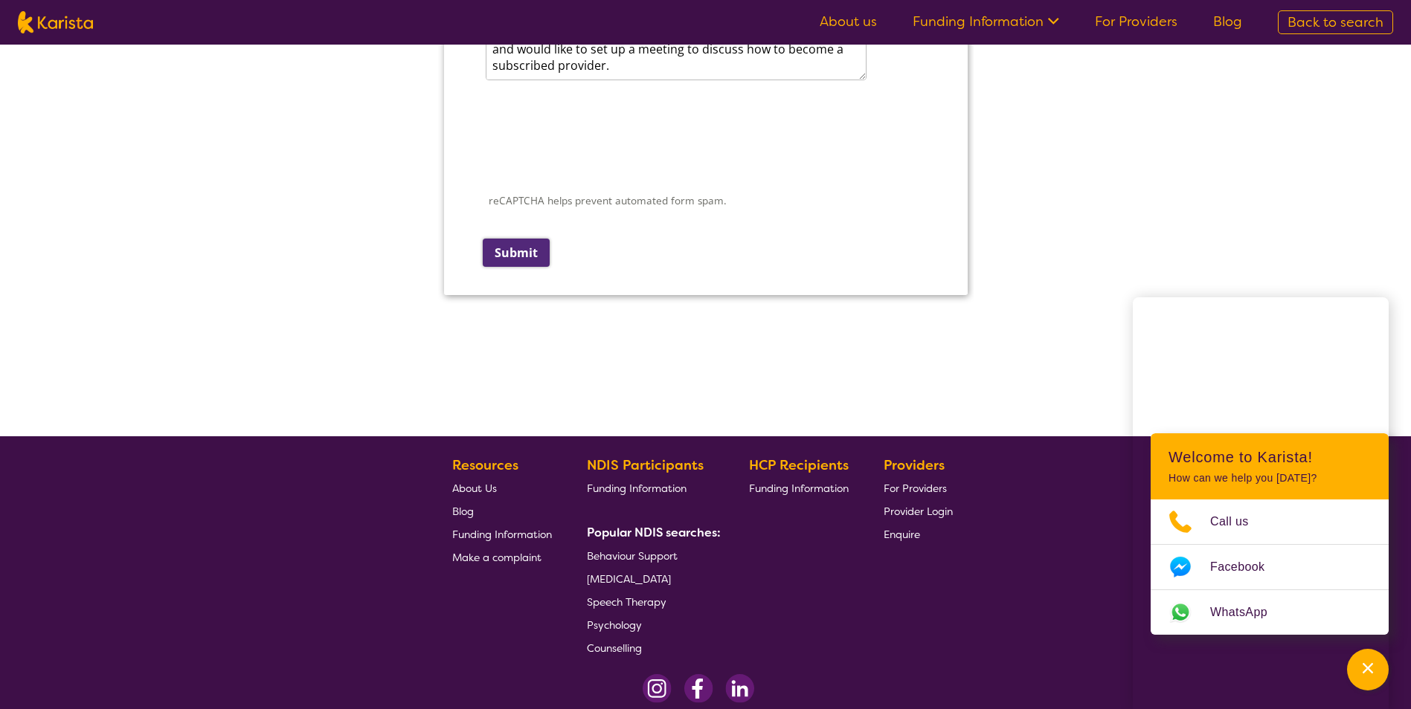
click at [503, 256] on input "Submit" at bounding box center [515, 253] width 67 height 28
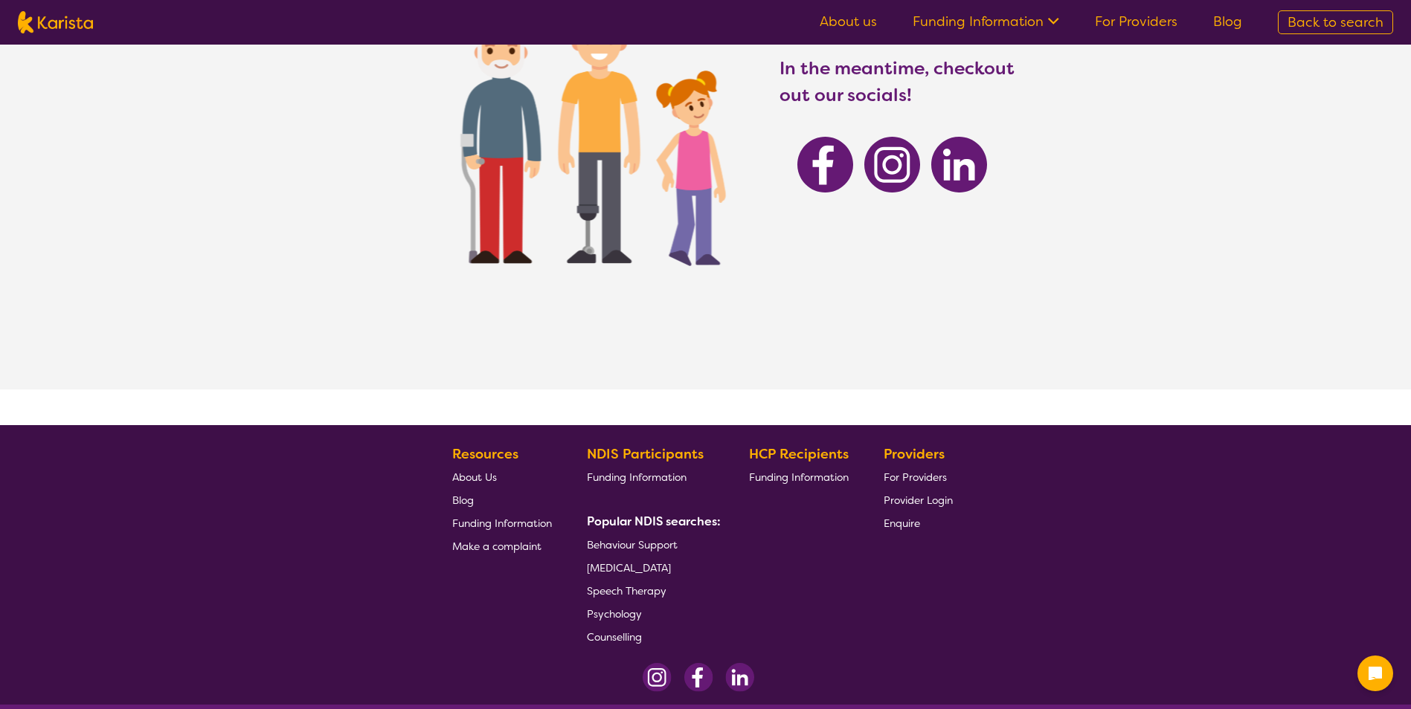
scroll to position [223, 0]
